Goal: Transaction & Acquisition: Purchase product/service

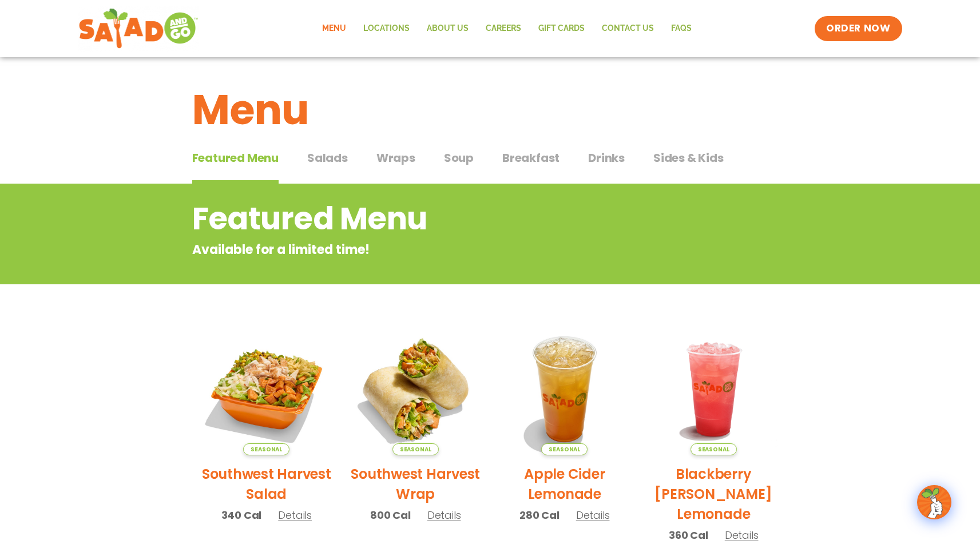
click at [334, 164] on span "Salads" at bounding box center [327, 157] width 41 height 17
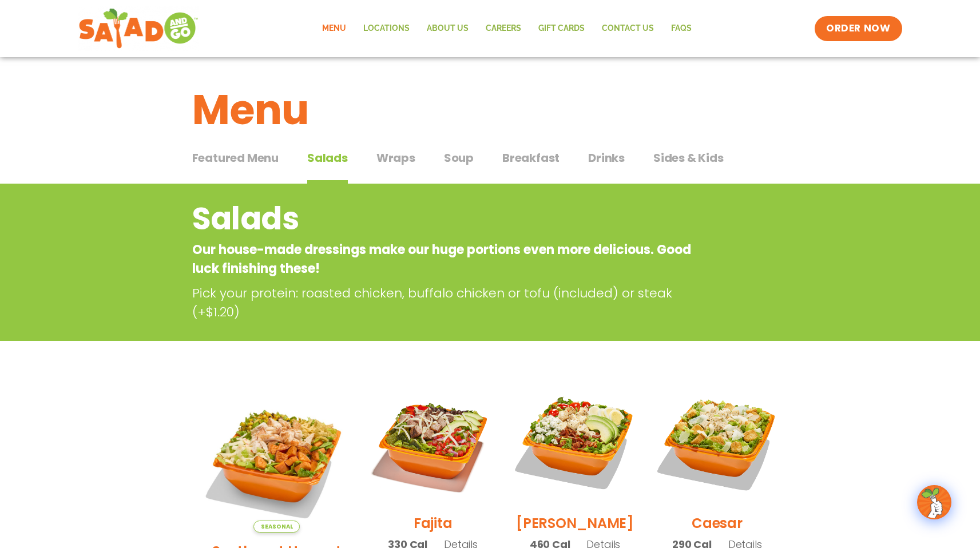
click at [394, 166] on span "Wraps" at bounding box center [395, 157] width 39 height 17
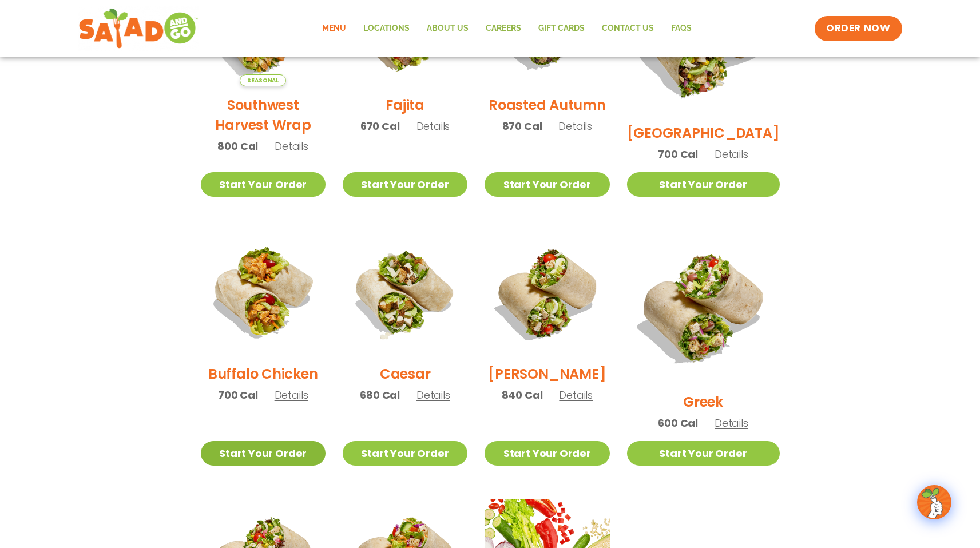
scroll to position [213, 0]
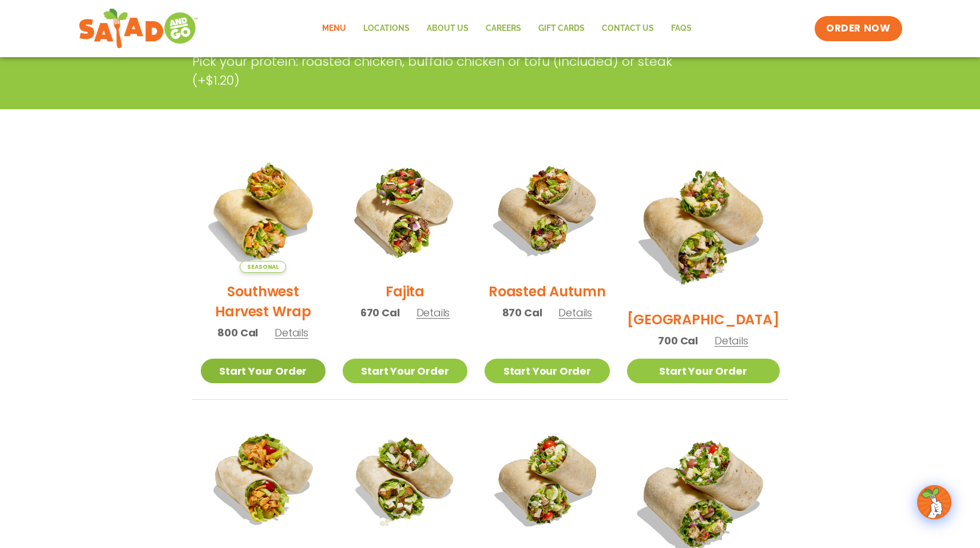
click at [292, 376] on link "Start Your Order" at bounding box center [263, 371] width 125 height 25
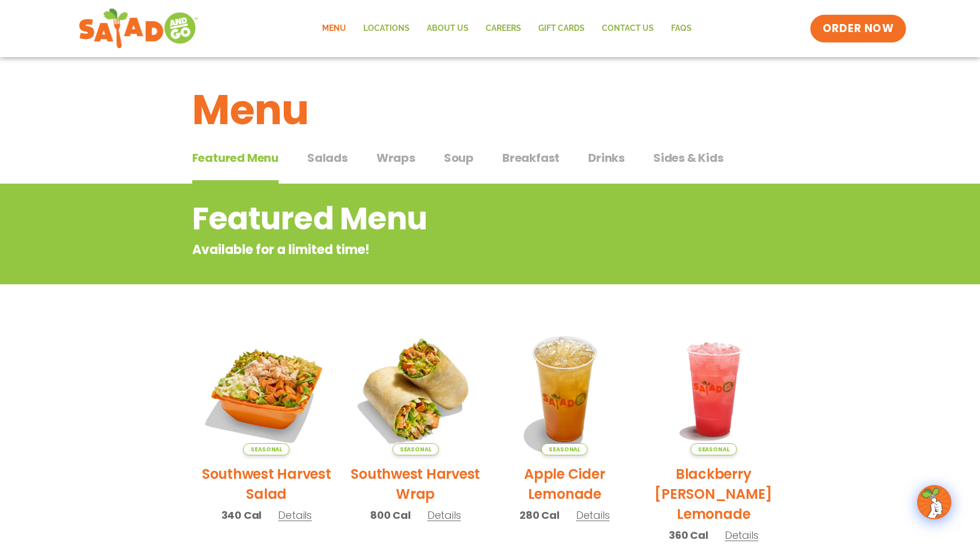
click at [848, 30] on span "ORDER NOW" at bounding box center [858, 28] width 71 height 15
